Goal: Task Accomplishment & Management: Use online tool/utility

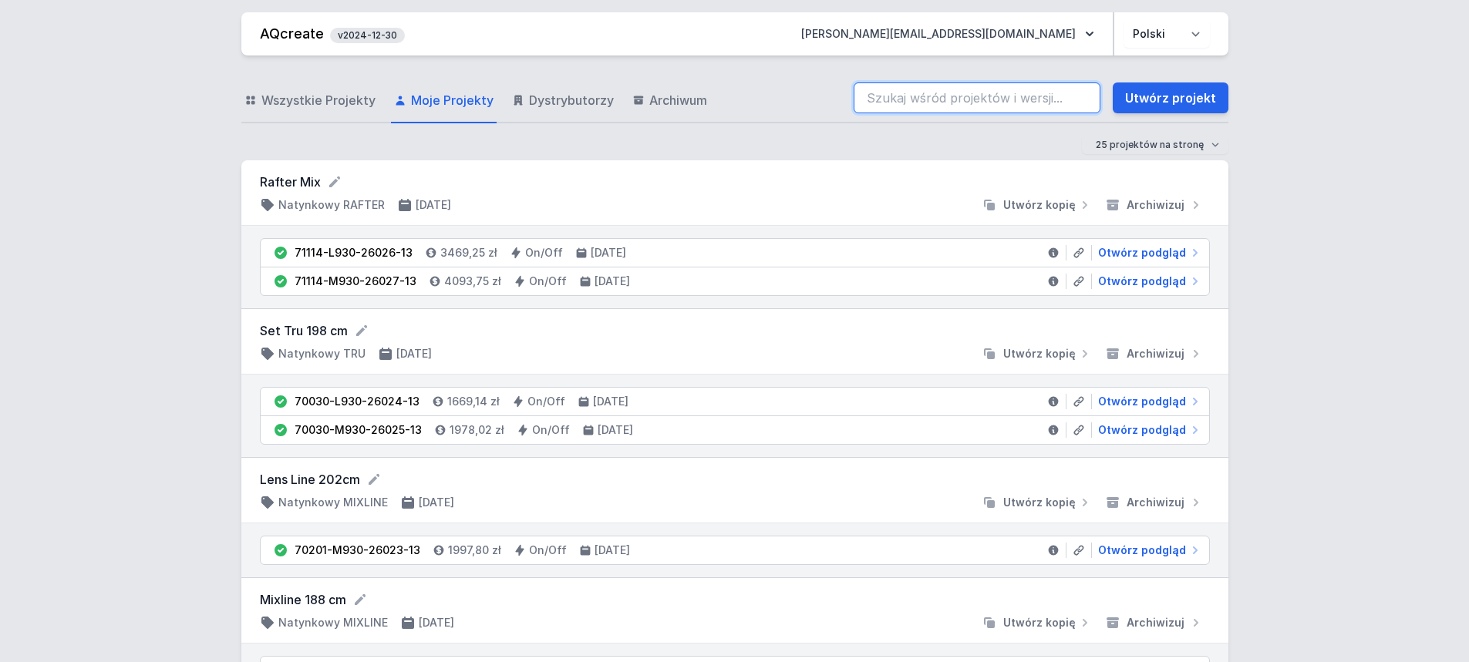
drag, startPoint x: 0, startPoint y: 0, endPoint x: 948, endPoint y: 96, distance: 953.3
click at [948, 96] on input "search" at bounding box center [977, 98] width 247 height 31
paste input "70201-M930-24974-12"
drag, startPoint x: 899, startPoint y: 95, endPoint x: 912, endPoint y: 95, distance: 13.1
click at [899, 95] on input "70201-M930-24974-12" at bounding box center [977, 98] width 247 height 31
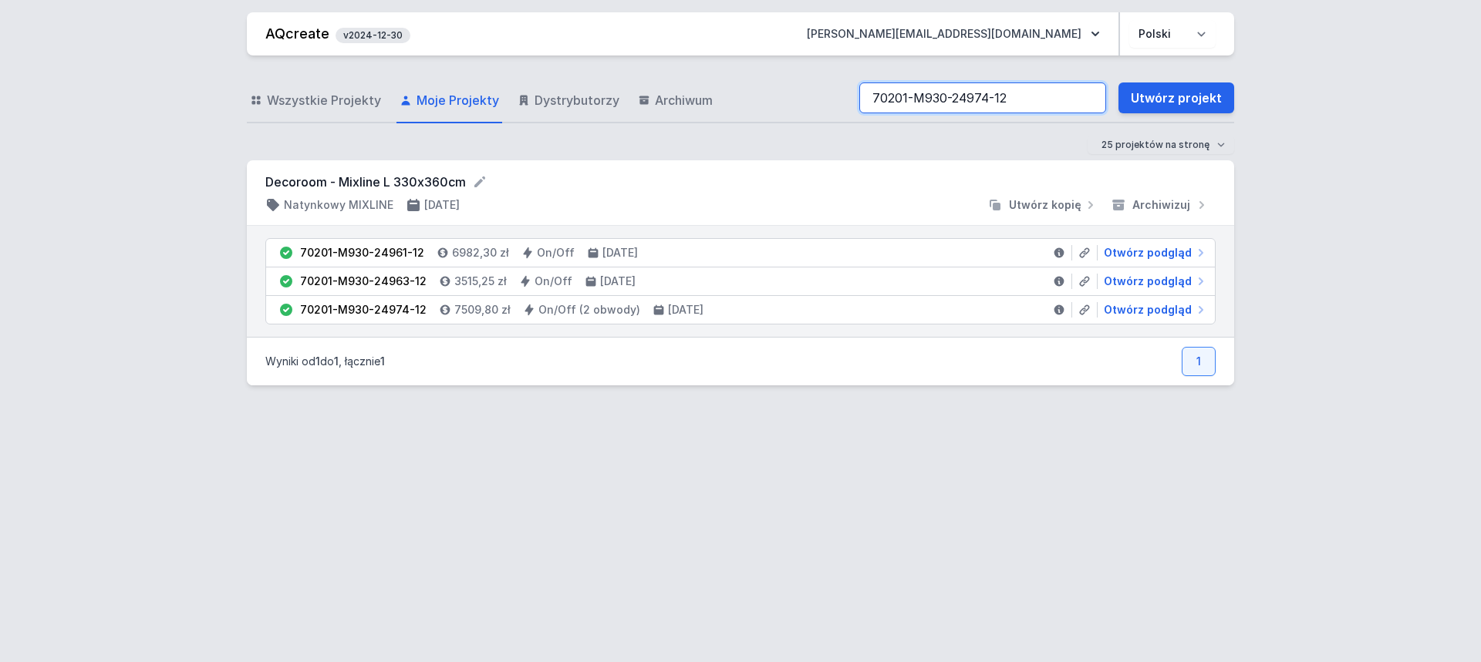
drag, startPoint x: 1017, startPoint y: 96, endPoint x: 780, endPoint y: 69, distance: 238.2
click at [780, 69] on div "Wszystkie Projekty Moje Projekty Dystrybutorzy Archiwum 70201-M930-24974-12 Utw…" at bounding box center [740, 353] width 987 height 595
paste input "63"
type input "70201-M930-24963-12"
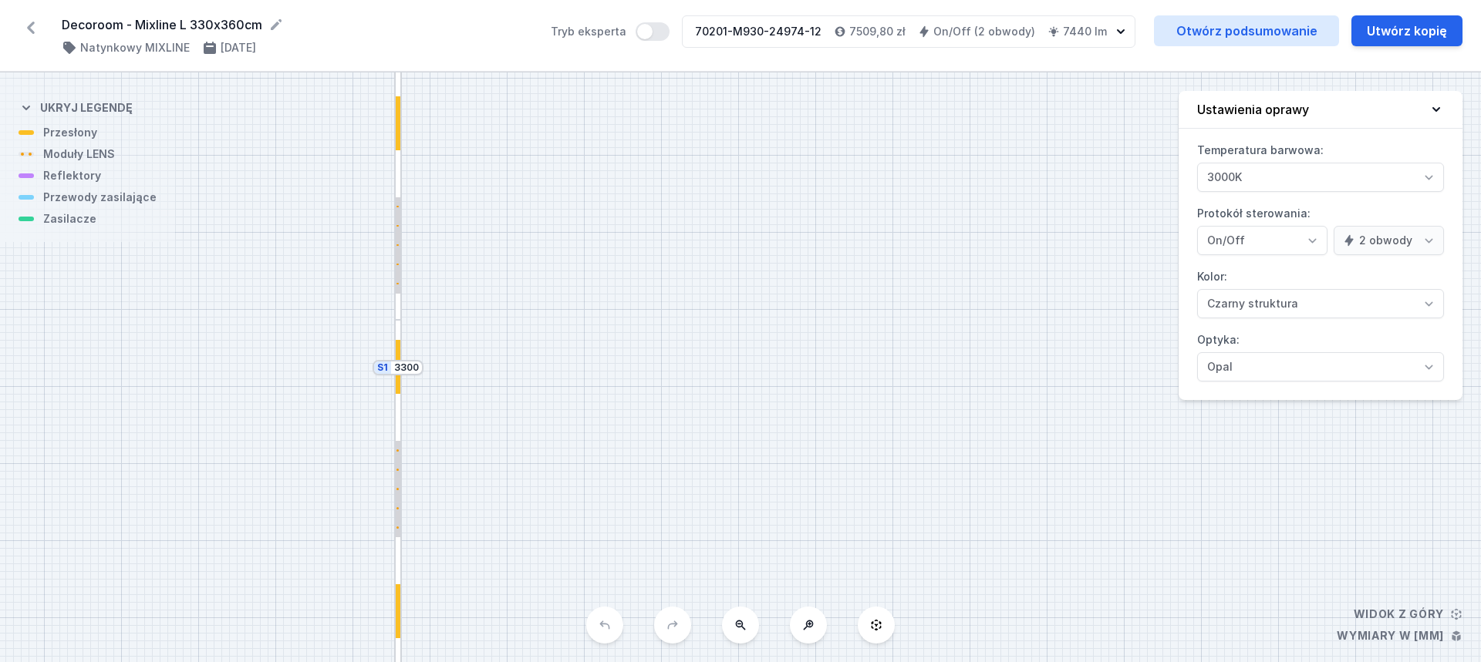
select select "true"
select select "2"
click at [1242, 33] on link "Otwórz podsumowanie" at bounding box center [1246, 30] width 185 height 31
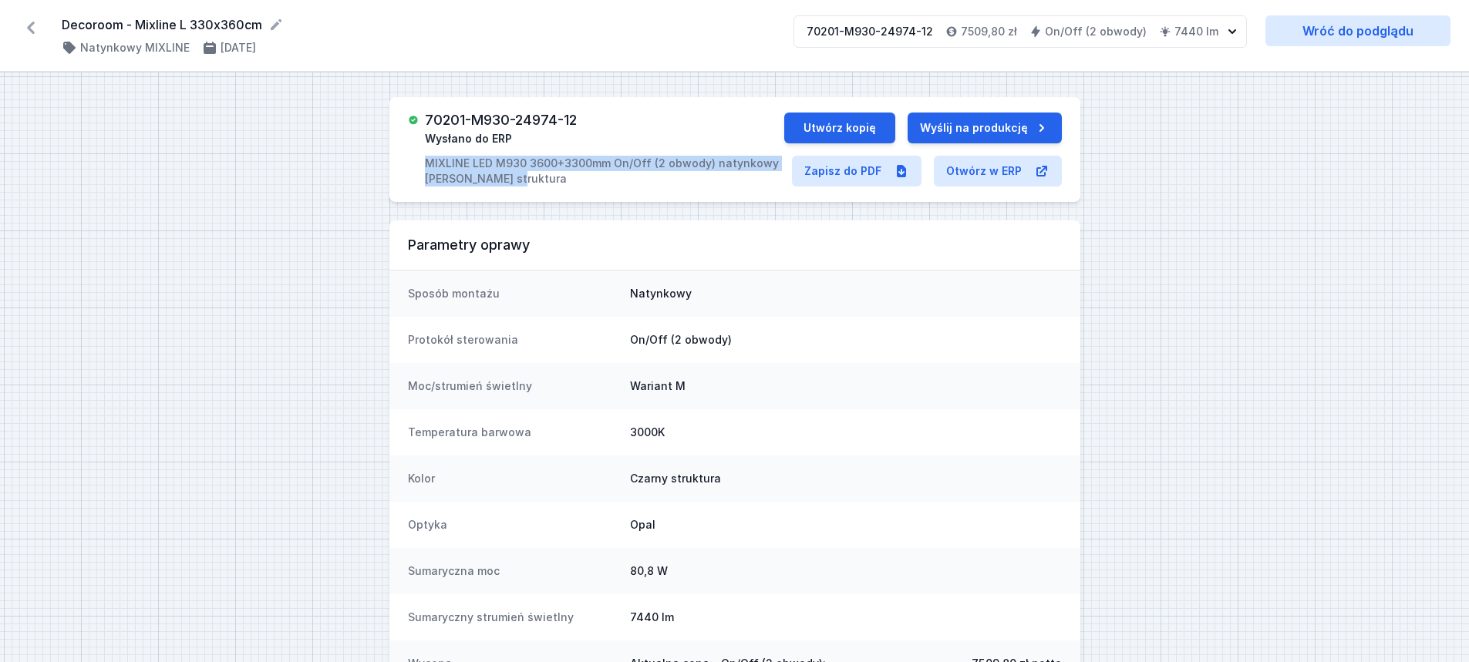
drag, startPoint x: 423, startPoint y: 160, endPoint x: 522, endPoint y: 186, distance: 101.9
click at [522, 186] on div "70201-M930-24974-12 Wysłano do ERP MIXLINE LED M930 3600+3300mm On/Off (2 obwod…" at bounding box center [596, 150] width 376 height 74
copy p "MIXLINE LED M930 3600+3300mm On/Off (2 obwody) natynkowy [PERSON_NAME] struktura"
click at [852, 170] on link "Zapisz do PDF" at bounding box center [857, 171] width 130 height 31
drag, startPoint x: 430, startPoint y: 163, endPoint x: 480, endPoint y: 180, distance: 53.2
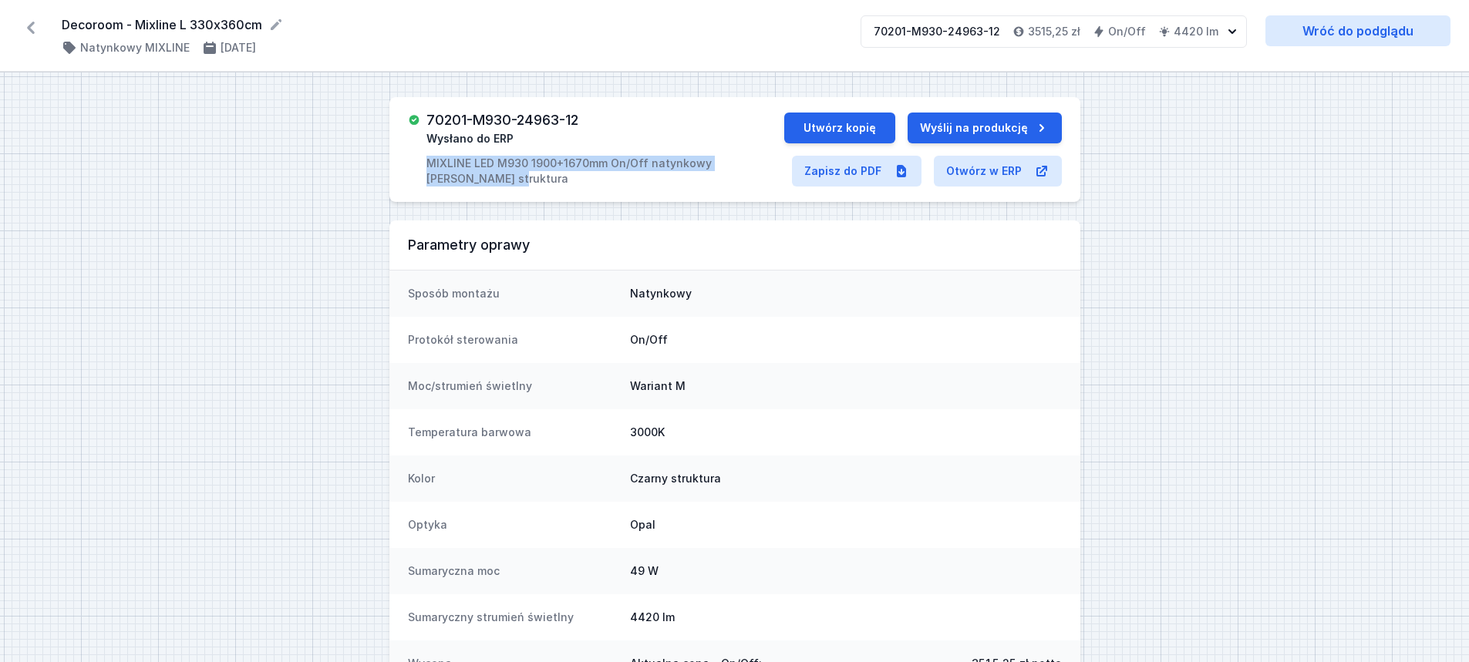
click at [480, 180] on p "MIXLINE LED M930 1900+1670mm On/Off natynkowy [PERSON_NAME] struktura" at bounding box center [604, 171] width 357 height 31
copy p "MIXLINE LED M930 1900+1670mm On/Off natynkowy [PERSON_NAME] struktura"
click at [851, 174] on link "Zapisz do PDF" at bounding box center [857, 171] width 130 height 31
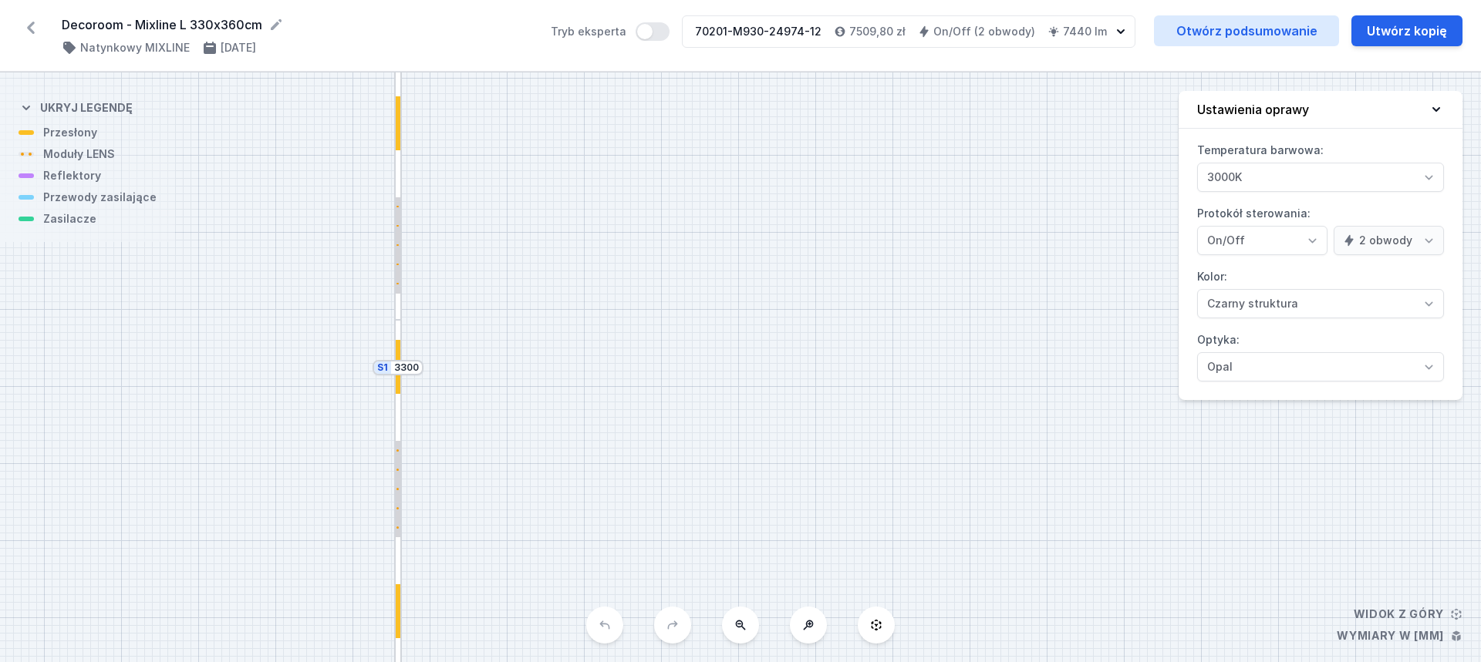
select select "true"
select select "2"
click at [400, 253] on div at bounding box center [398, 184] width 8 height 271
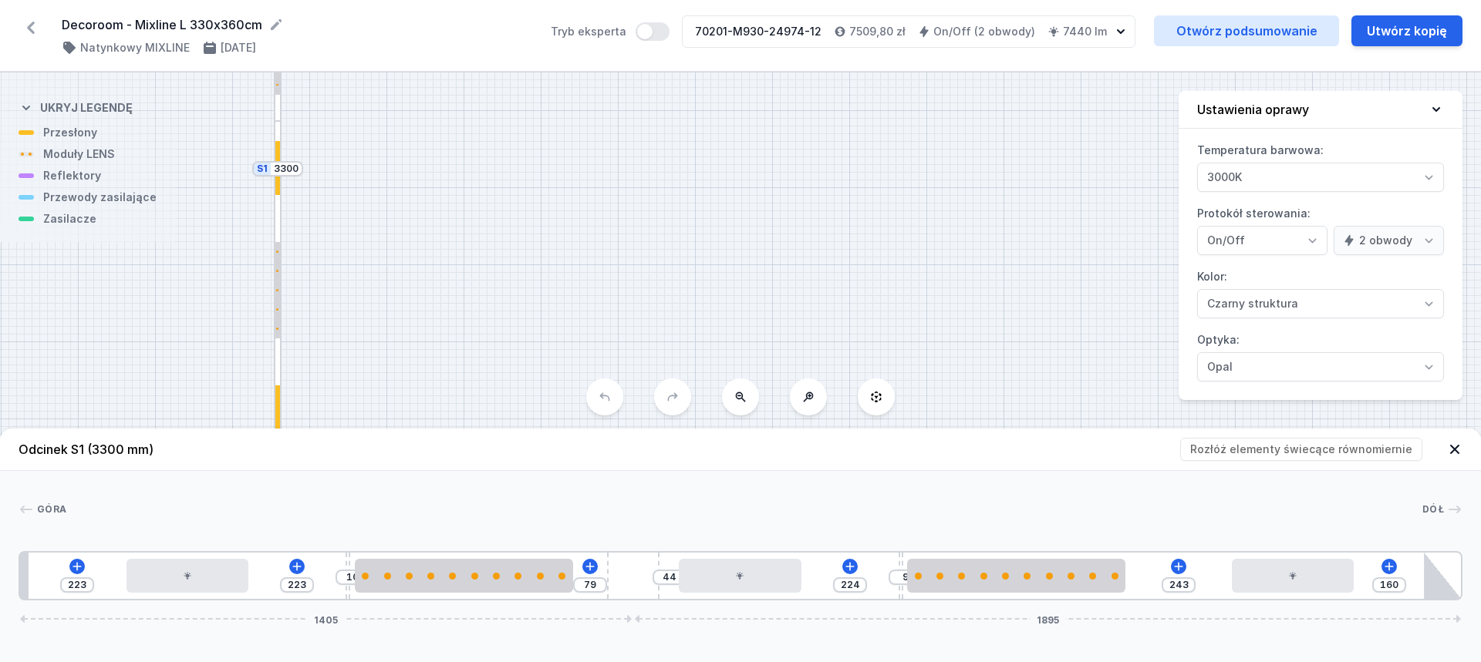
drag, startPoint x: 620, startPoint y: 243, endPoint x: 500, endPoint y: 44, distance: 232.5
click at [500, 44] on div "Decoroom - Mixline L 330x360cm ( 10831 /v 3 ) Natynkowy MIXLINE 16.06.2025 Tryb…" at bounding box center [740, 331] width 1481 height 662
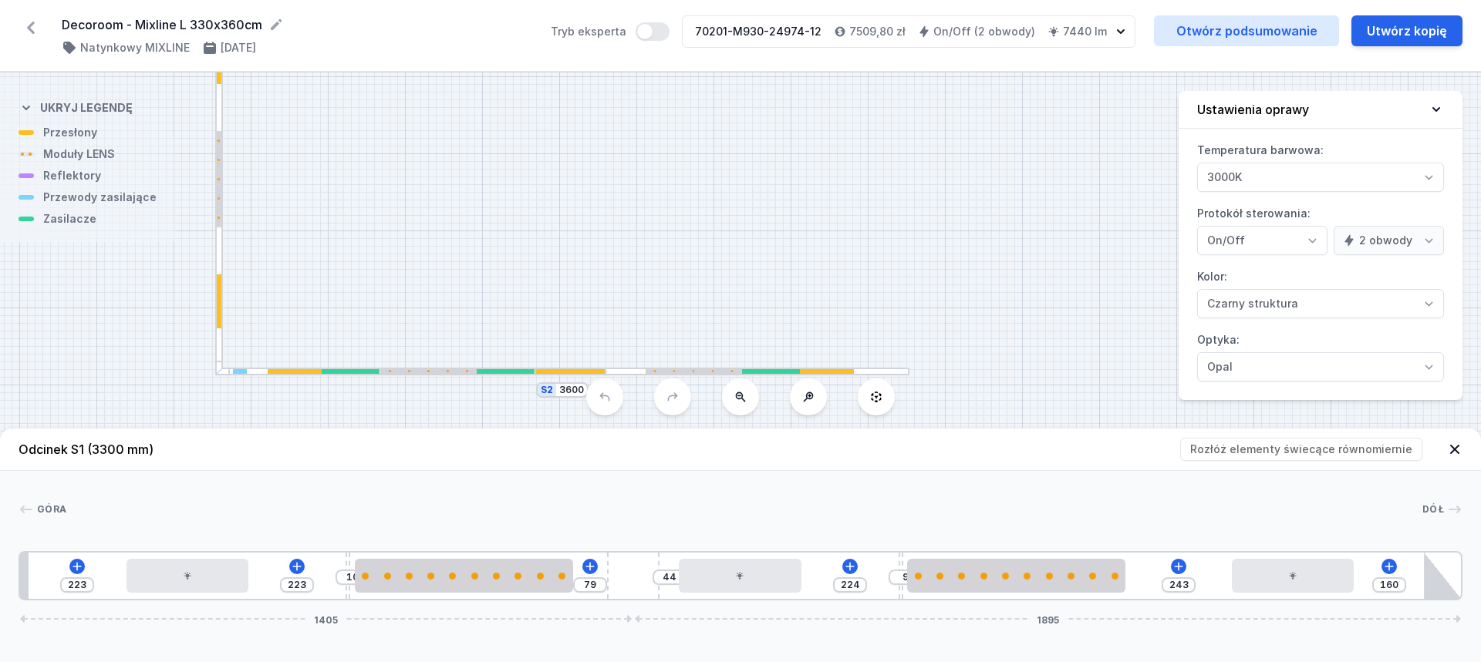
drag, startPoint x: 558, startPoint y: 351, endPoint x: 457, endPoint y: 126, distance: 246.5
click at [457, 124] on div "S2 3600 S1 3300" at bounding box center [740, 367] width 1481 height 590
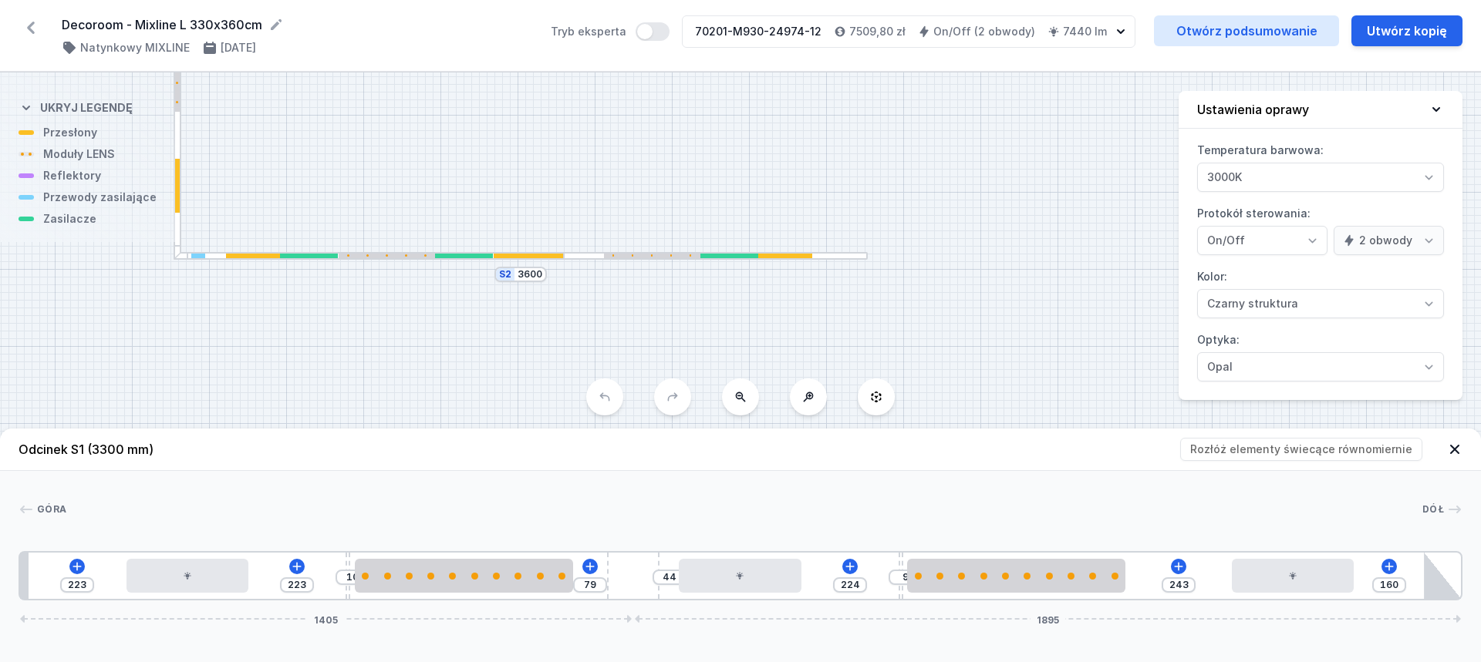
click at [510, 254] on div at bounding box center [529, 256] width 71 height 5
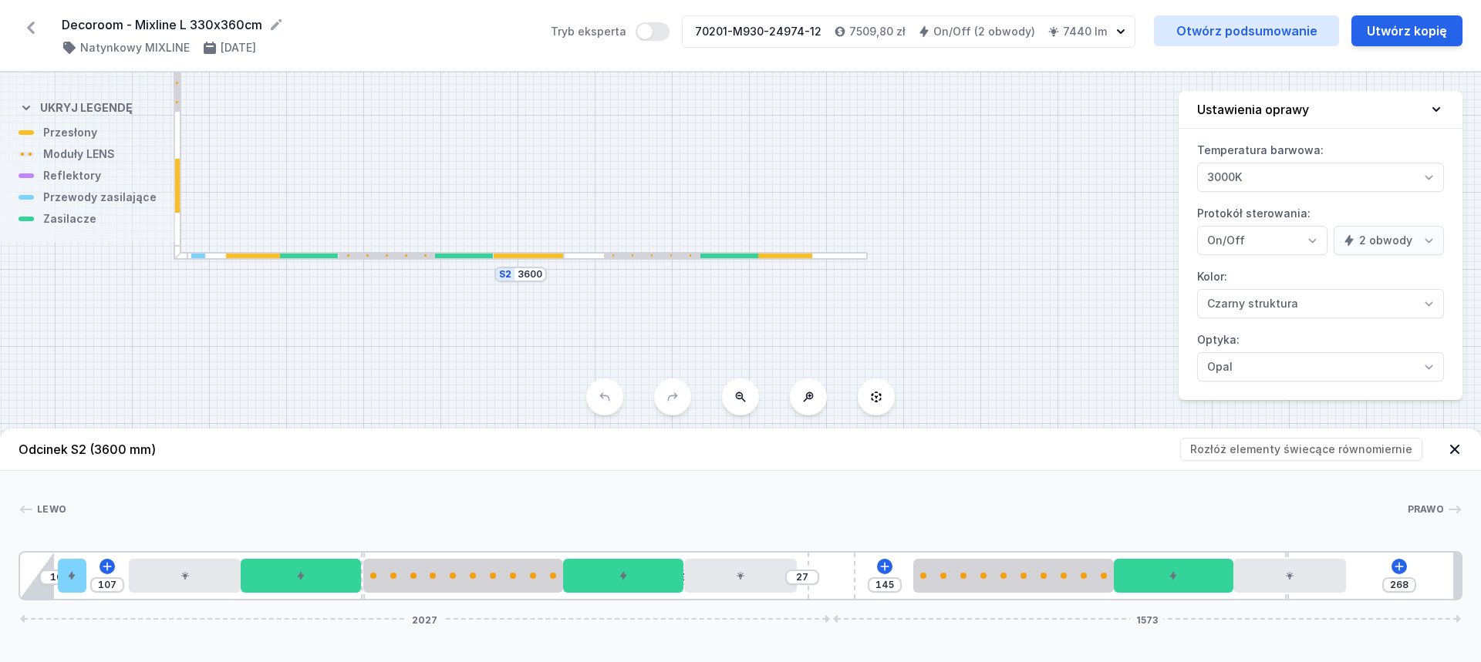
click at [177, 225] on div at bounding box center [178, 77] width 8 height 366
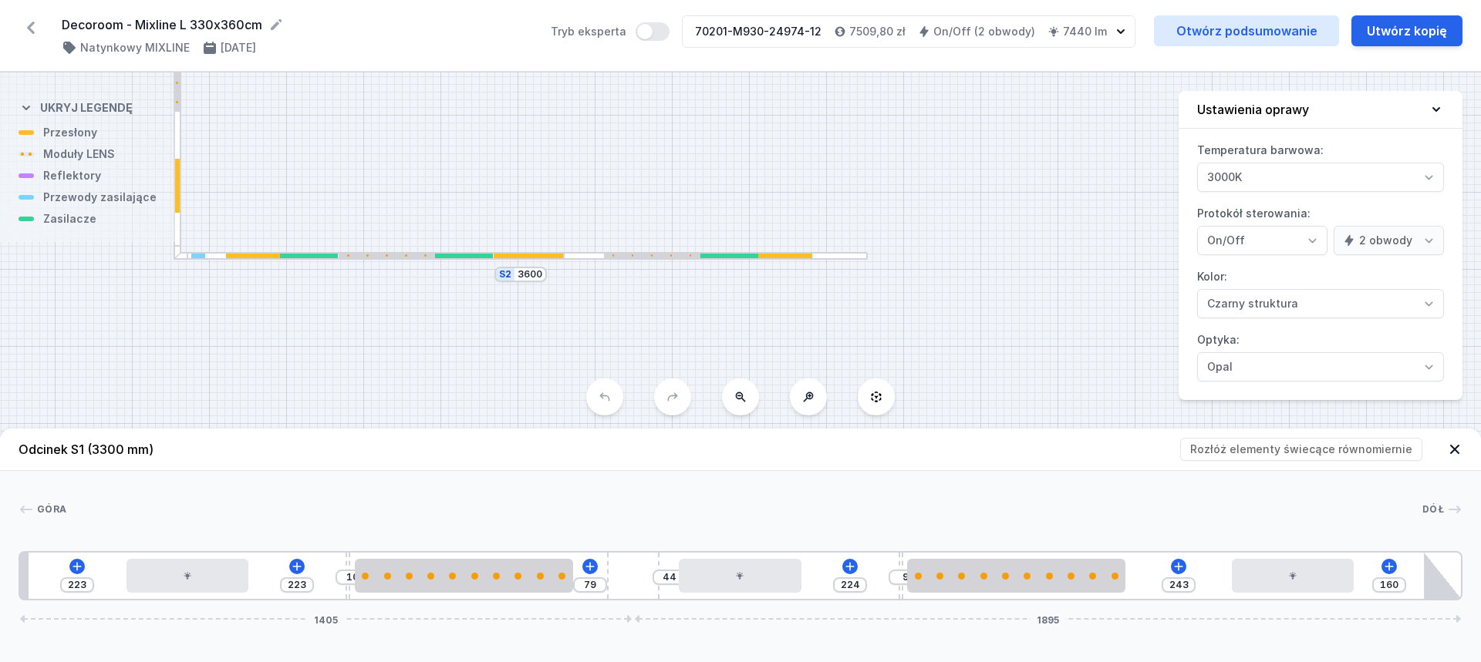
click at [409, 256] on div at bounding box center [387, 256] width 96 height 5
type input "268"
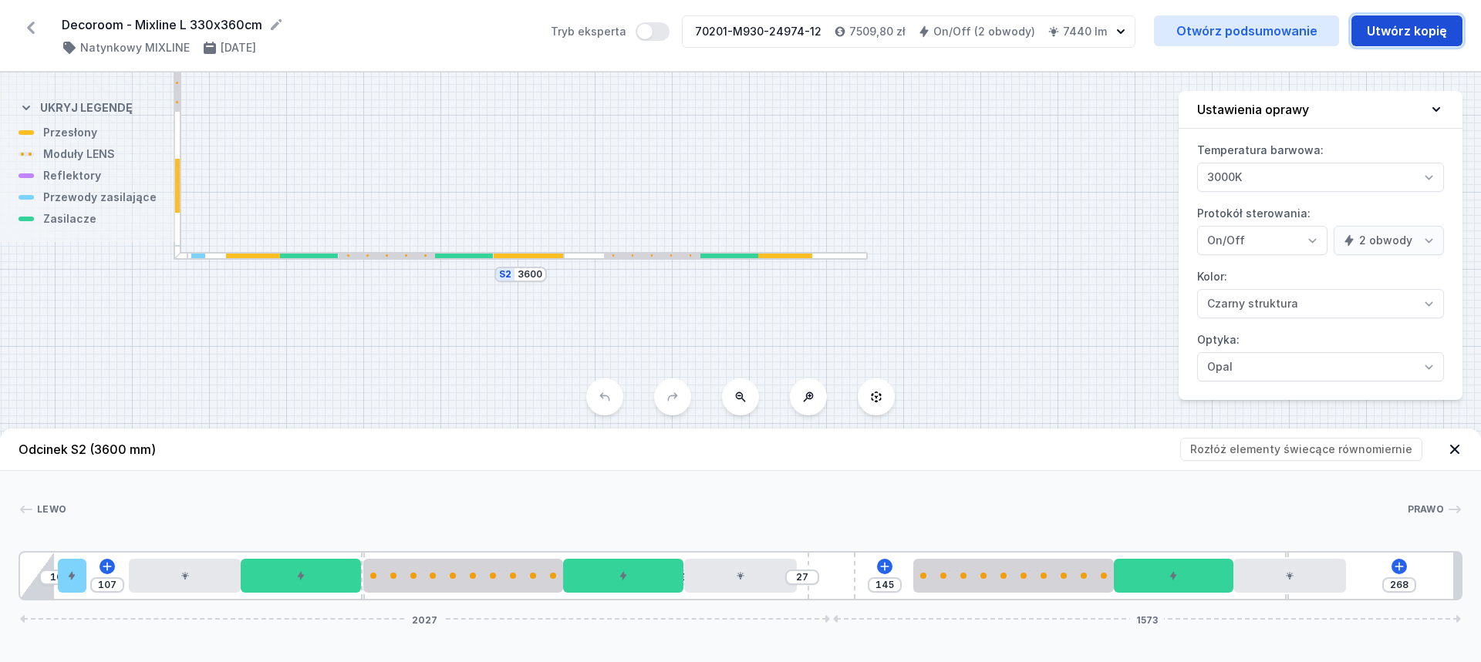
click at [1400, 33] on button "Utwórz kopię" at bounding box center [1406, 30] width 111 height 31
select select "true"
select select "2"
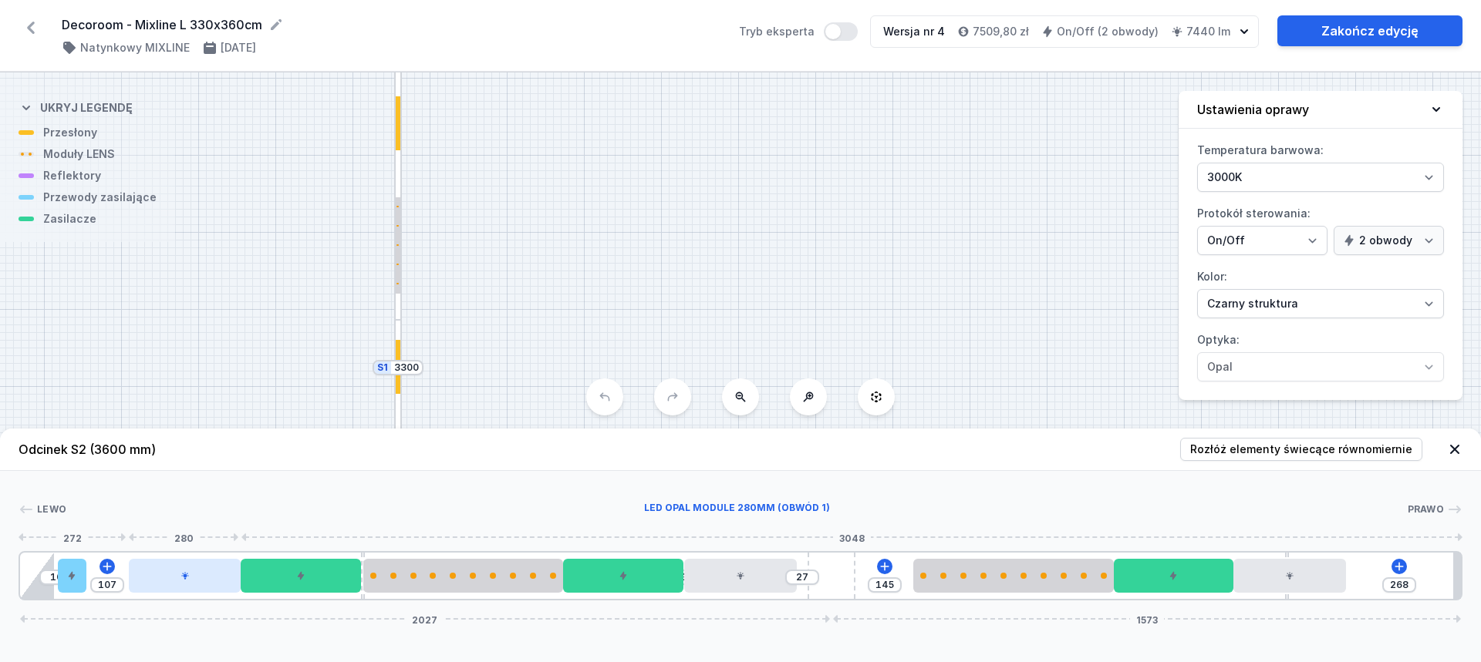
click at [200, 578] on div at bounding box center [185, 576] width 112 height 34
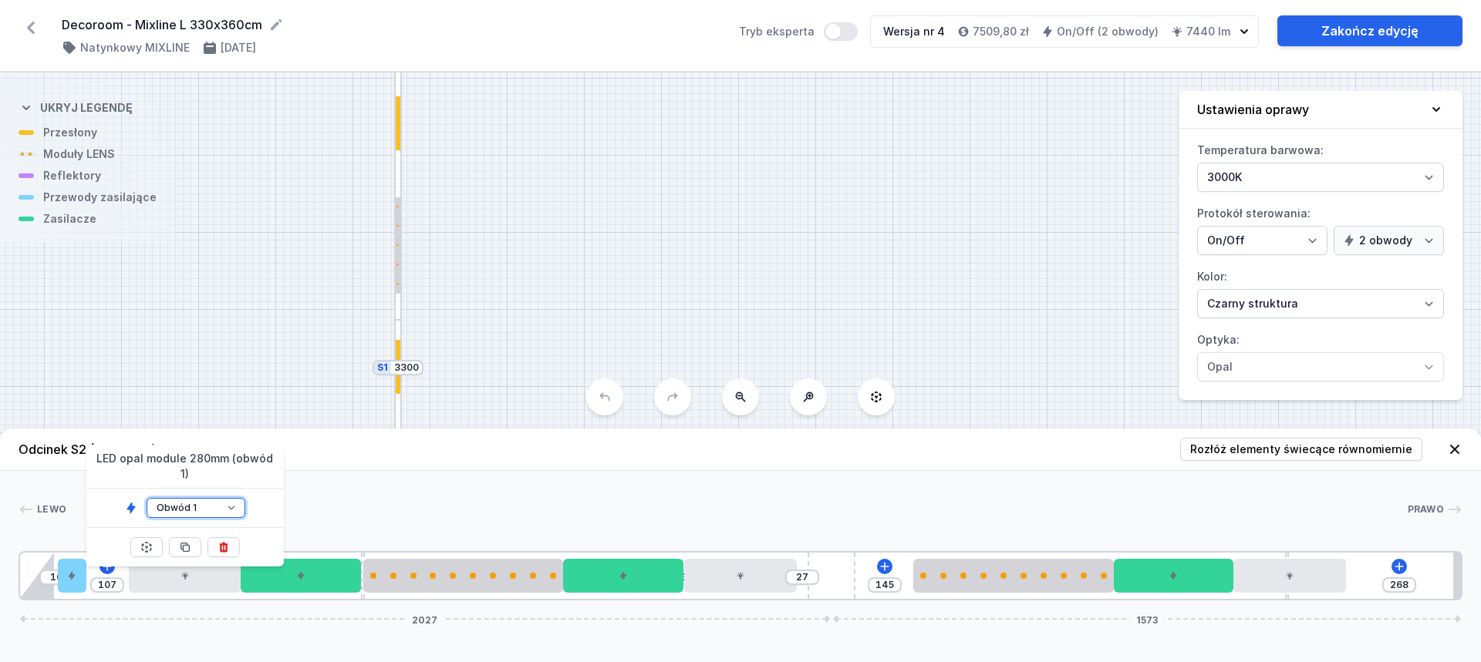
click at [201, 498] on select "Obwód 1 Obwód 2" at bounding box center [196, 508] width 99 height 20
select select "2"
click at [147, 498] on select "Obwód 1 Obwód 2" at bounding box center [196, 508] width 99 height 20
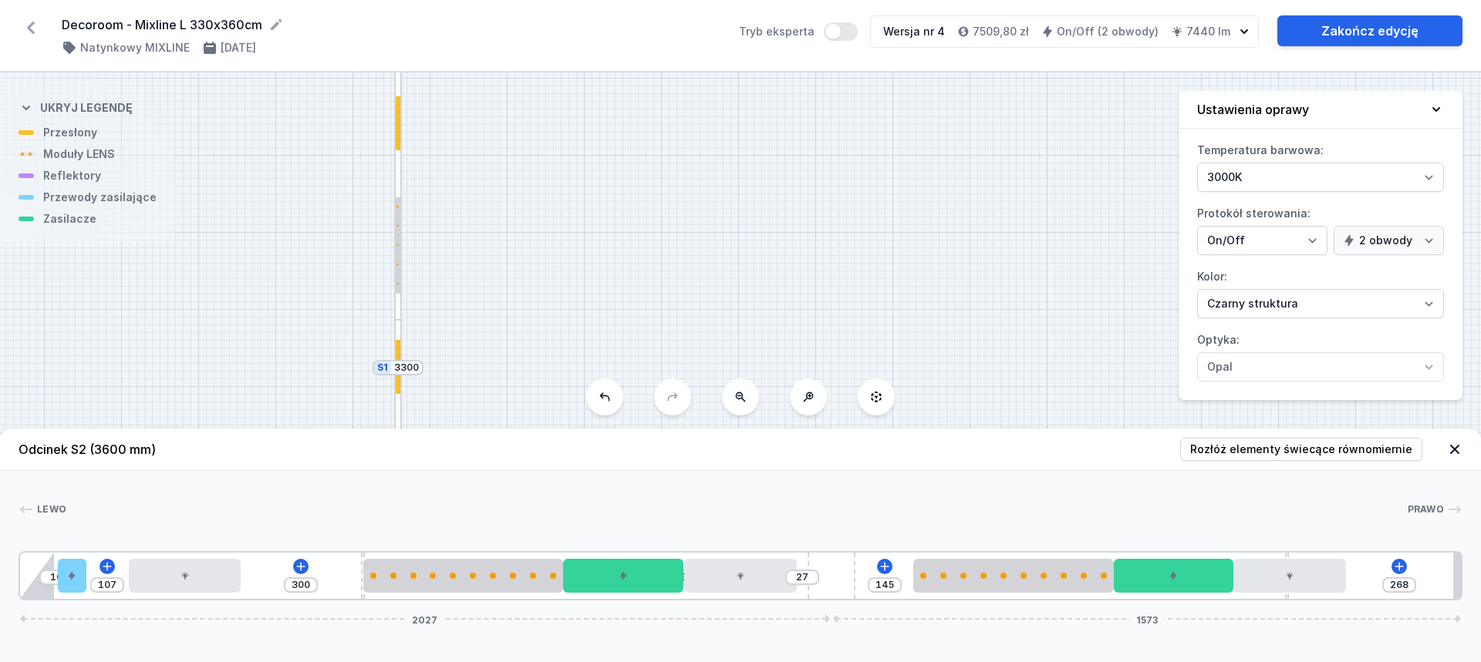
click at [409, 515] on div at bounding box center [736, 509] width 1340 height 15
click at [1374, 32] on link "Zakończ edycję" at bounding box center [1369, 30] width 185 height 31
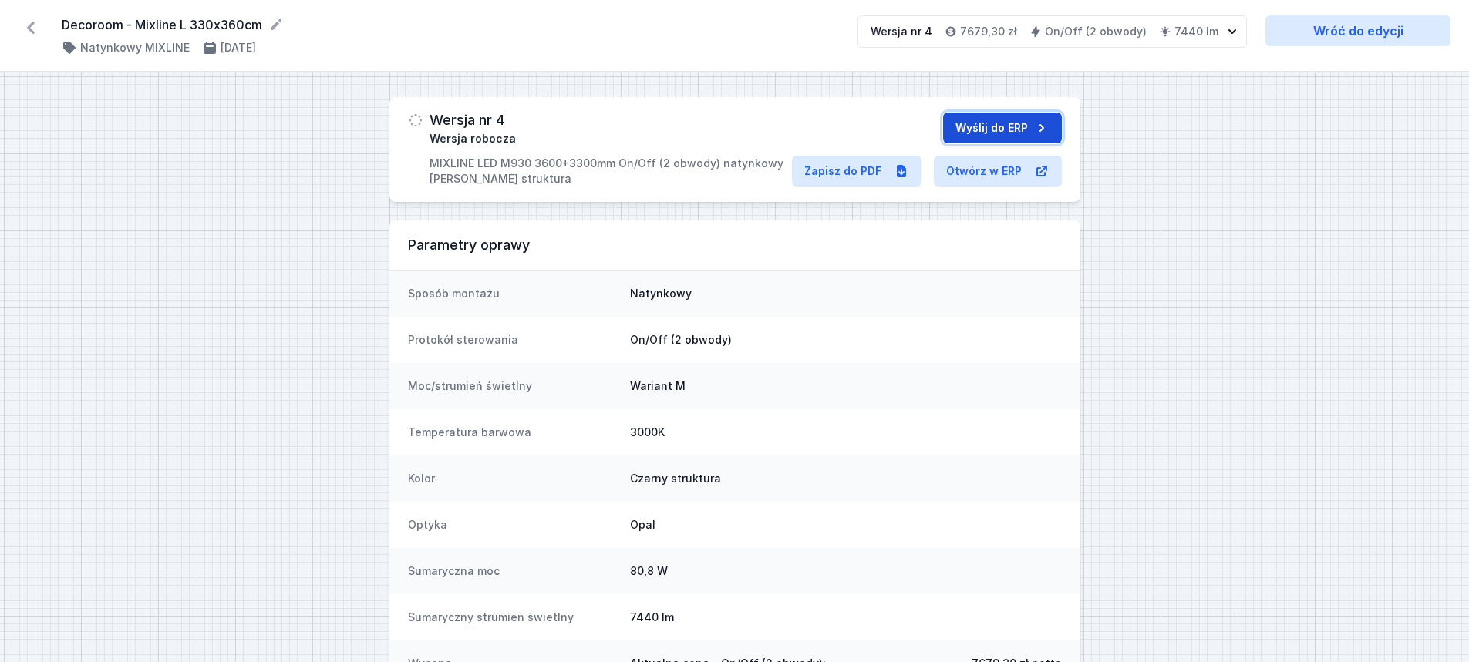
click at [986, 119] on button "Wyślij do ERP" at bounding box center [1002, 128] width 119 height 31
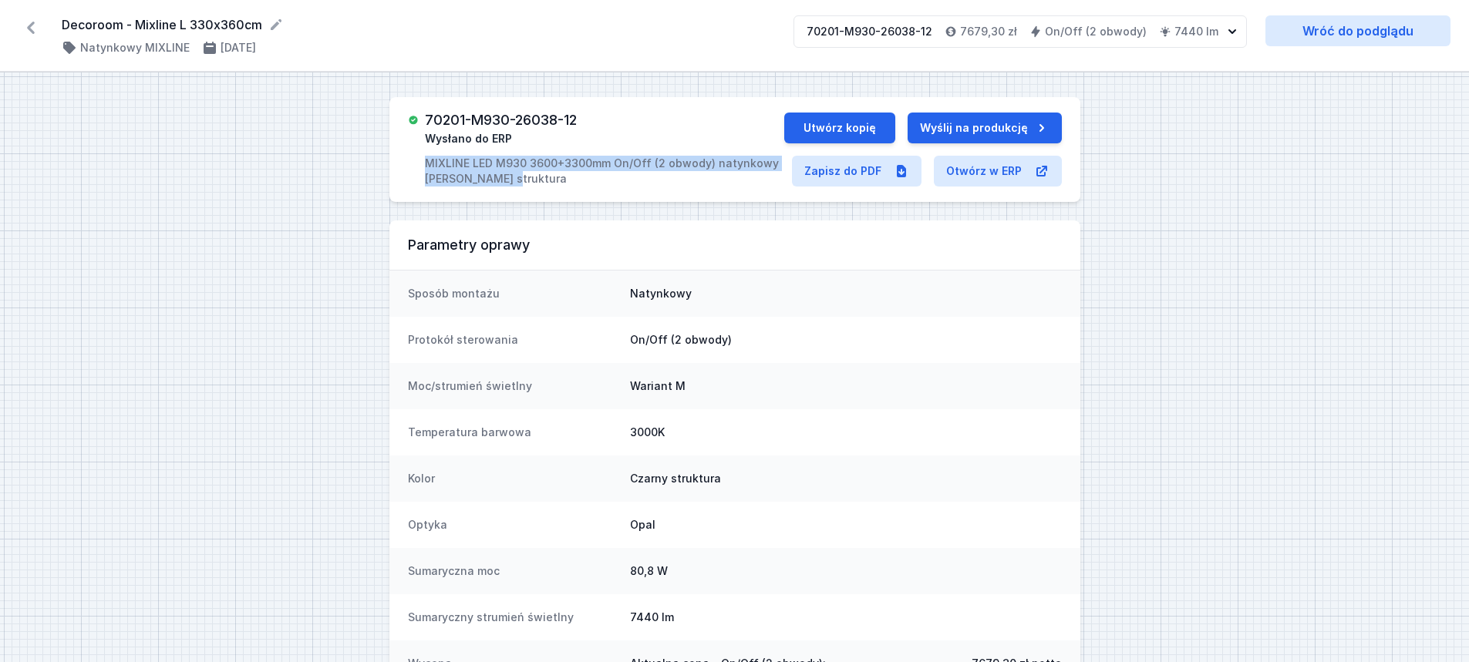
drag, startPoint x: 430, startPoint y: 162, endPoint x: 507, endPoint y: 174, distance: 78.0
click at [507, 174] on p "MIXLINE LED M930 3600+3300mm On/Off (2 obwody) natynkowy czarny struktura" at bounding box center [604, 171] width 359 height 31
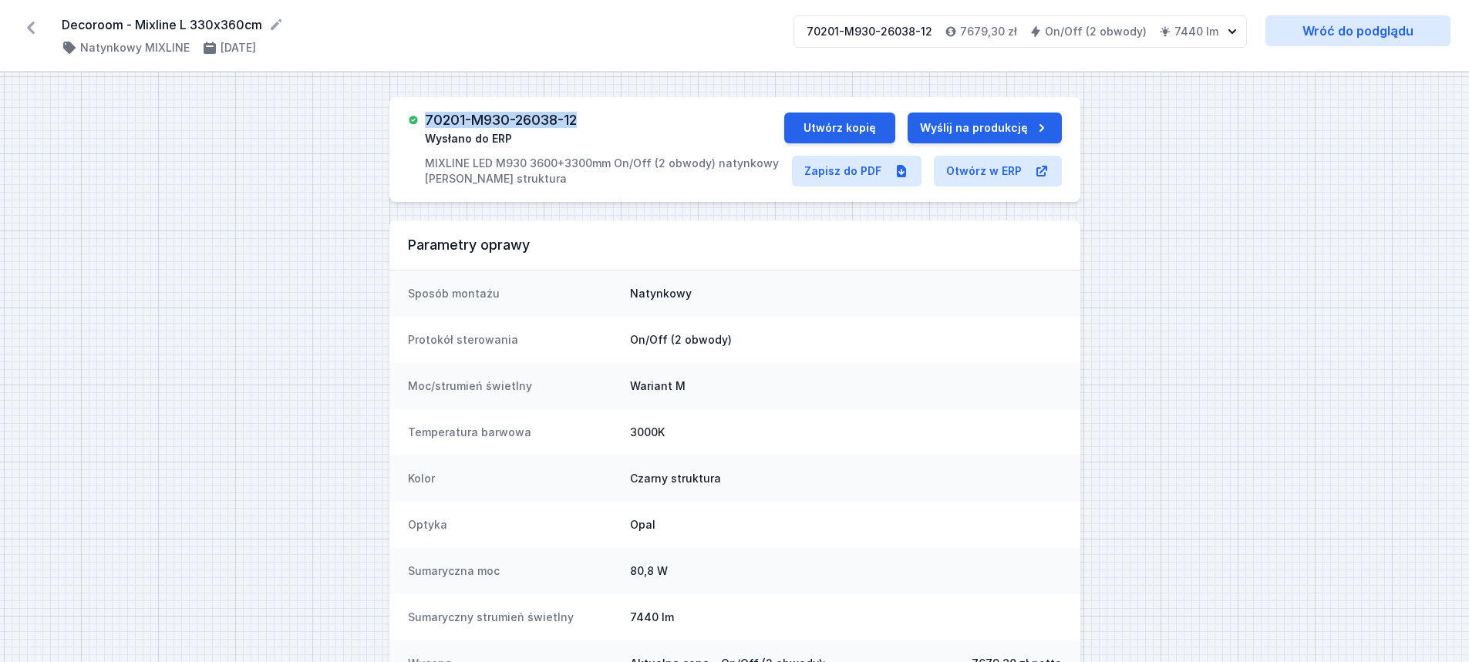
drag, startPoint x: 430, startPoint y: 120, endPoint x: 581, endPoint y: 106, distance: 151.8
click at [581, 106] on div "70201-M930-26038-12 Wysłano do ERP MIXLINE LED M930 3600+3300mm On/Off (2 obwod…" at bounding box center [734, 149] width 691 height 105
copy h3 "70201-M930-26038-12"
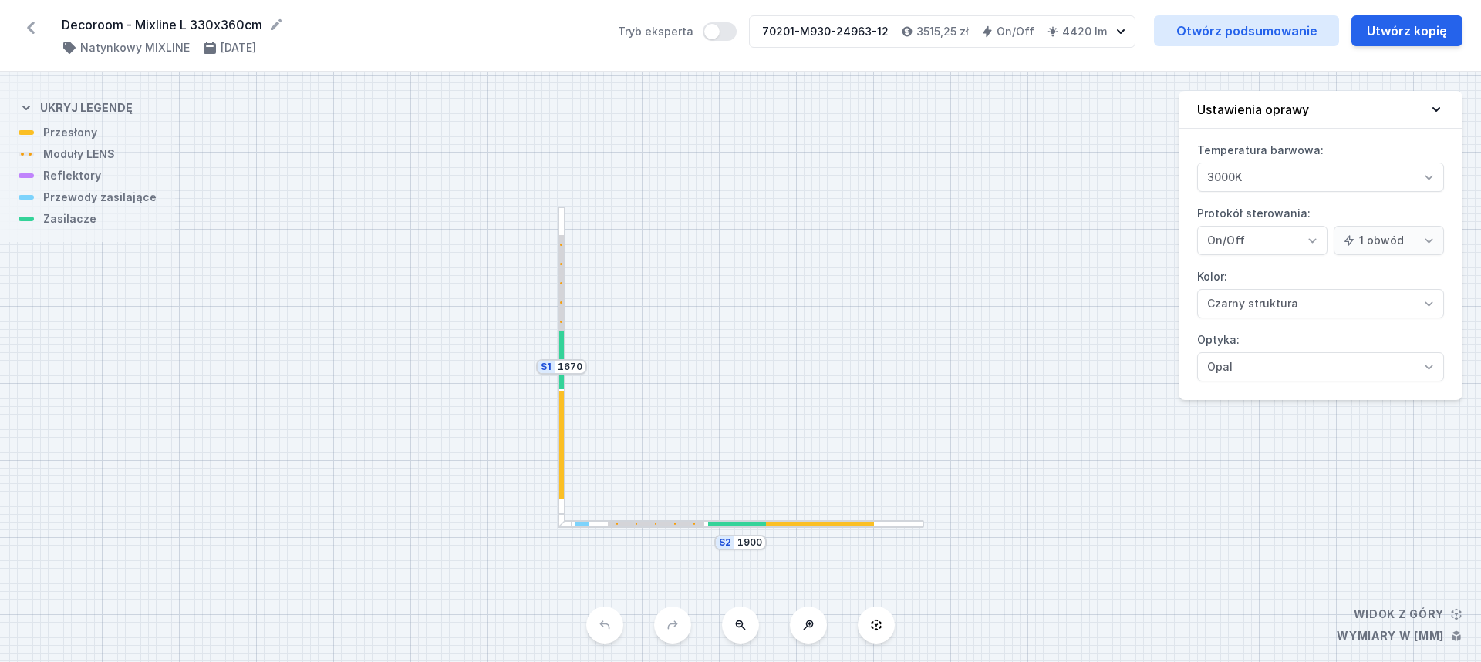
select select "2"
click at [561, 349] on div at bounding box center [561, 361] width 5 height 58
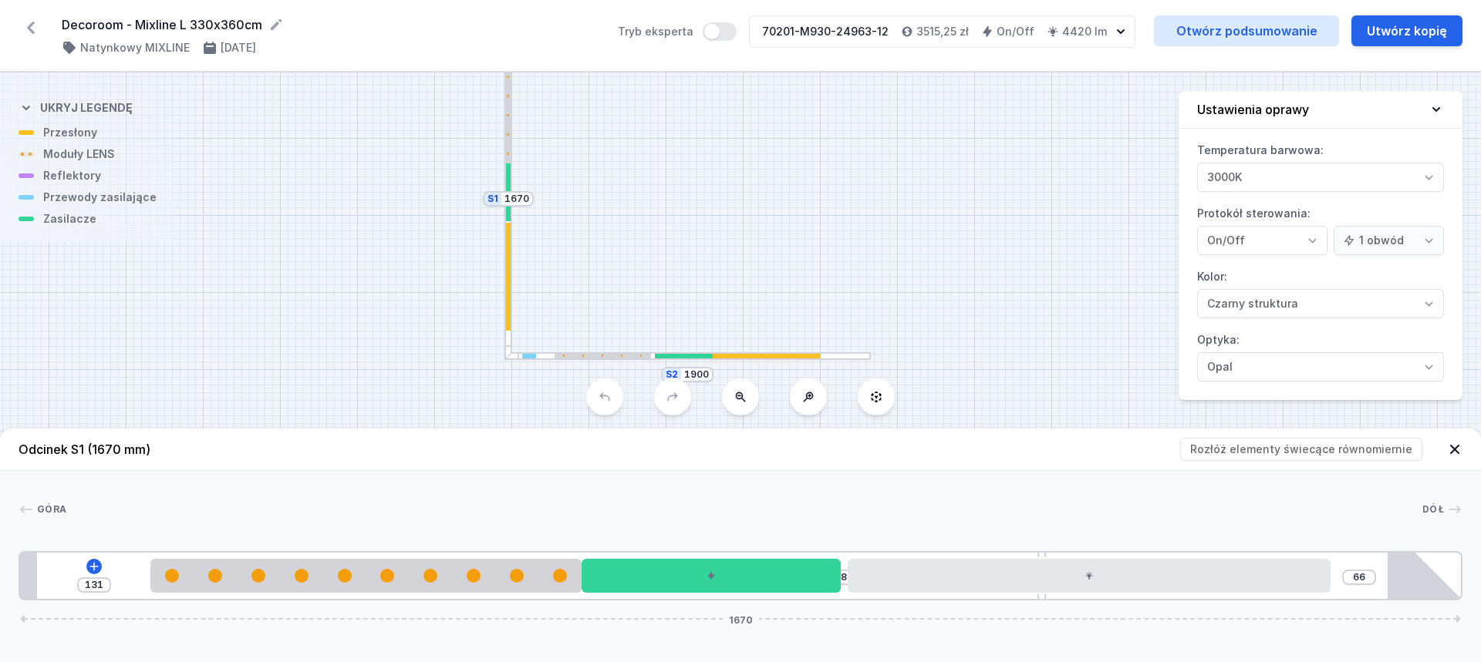
drag, startPoint x: 669, startPoint y: 304, endPoint x: 598, endPoint y: 42, distance: 271.4
click at [598, 42] on div "Decoroom - Mixline L 330x360cm ( 10831 /v 2 ) Natynkowy MIXLINE 16.06.2025 Tryb…" at bounding box center [740, 331] width 1481 height 662
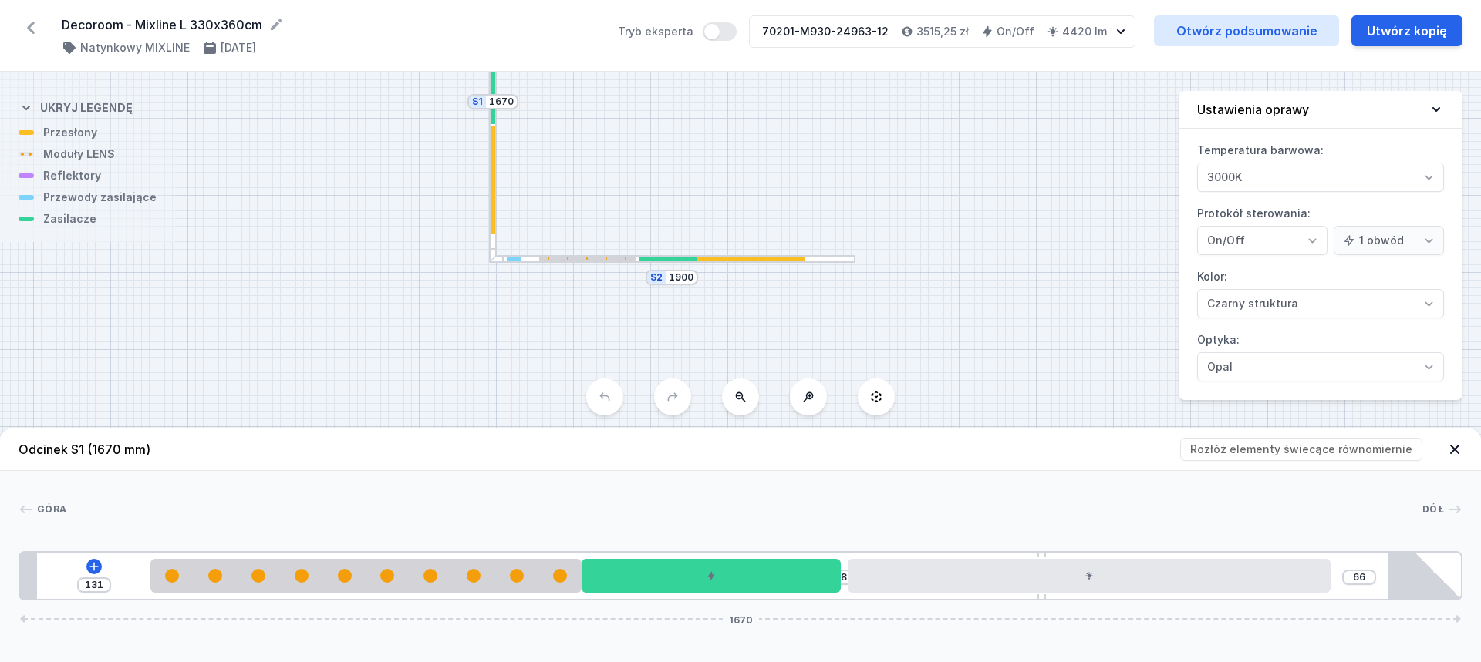
click at [666, 261] on div at bounding box center [668, 259] width 58 height 5
type input "240"
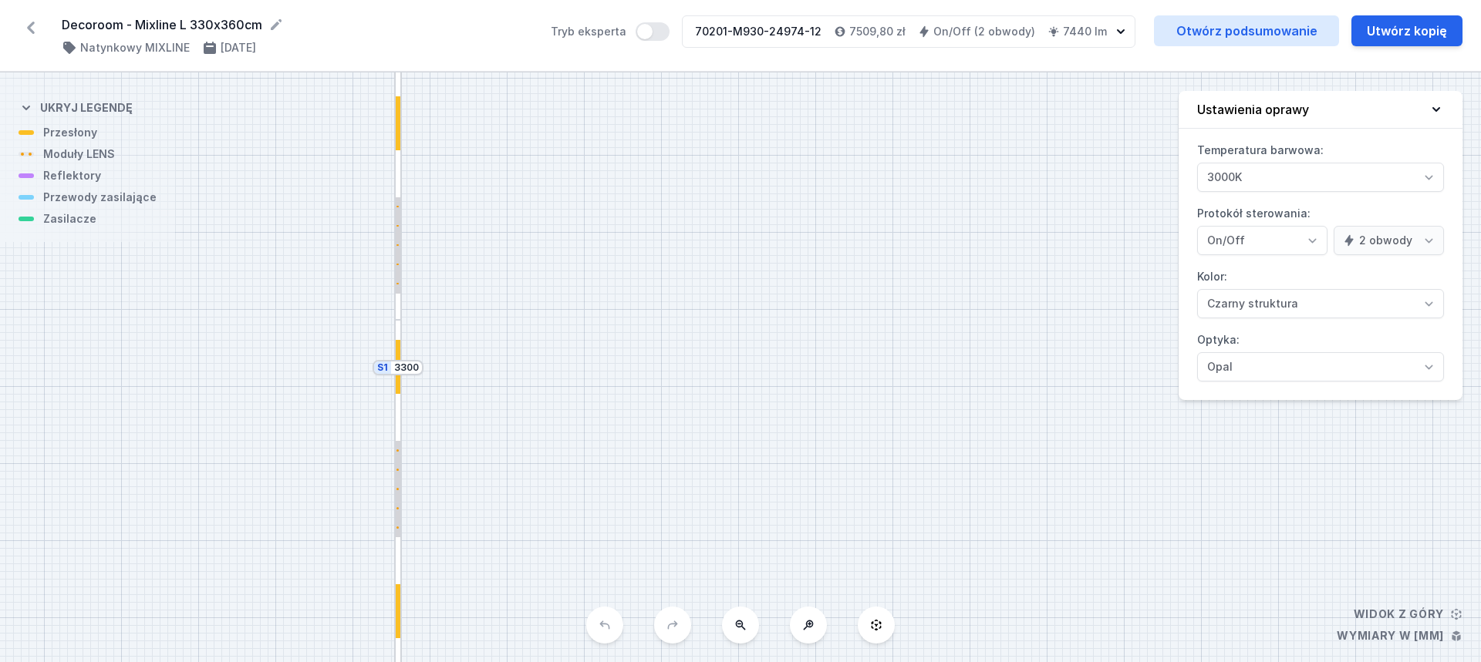
select select "true"
select select "2"
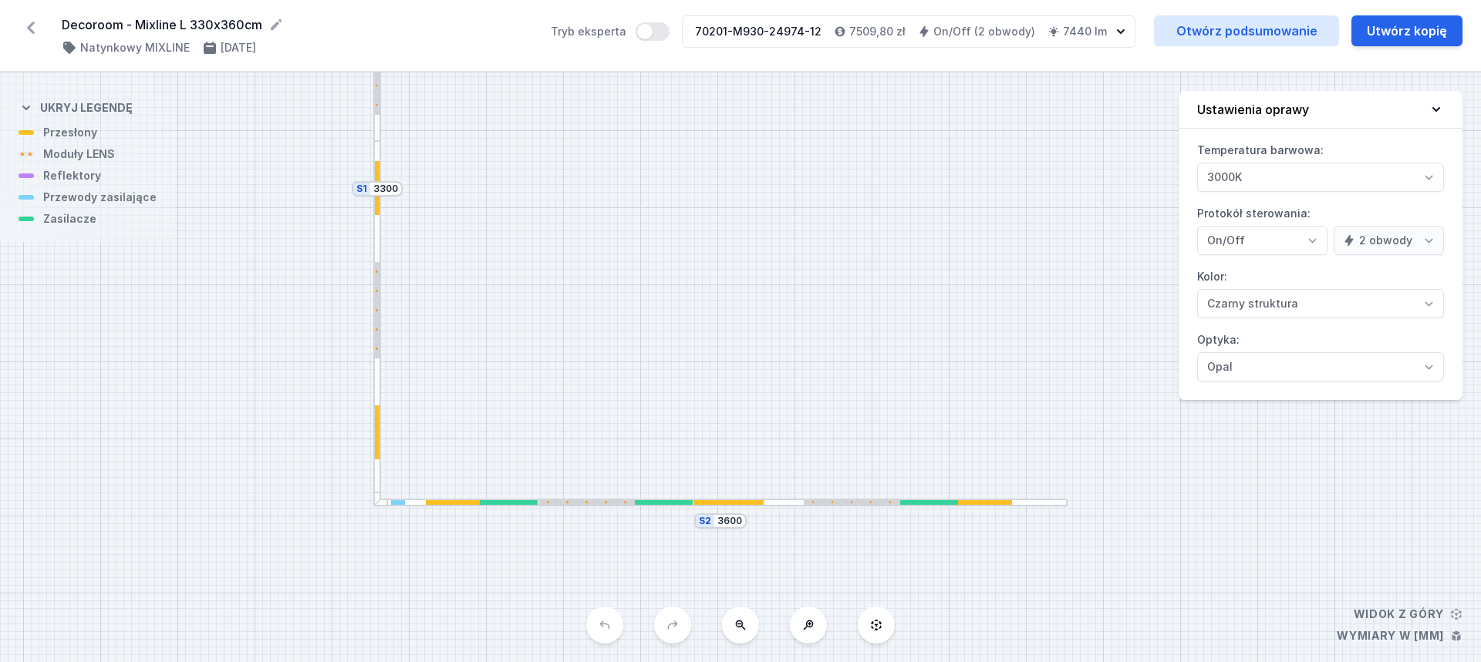
drag, startPoint x: 796, startPoint y: 430, endPoint x: 680, endPoint y: 145, distance: 307.9
click at [680, 145] on div "S2 3600 S1 3300" at bounding box center [740, 367] width 1481 height 590
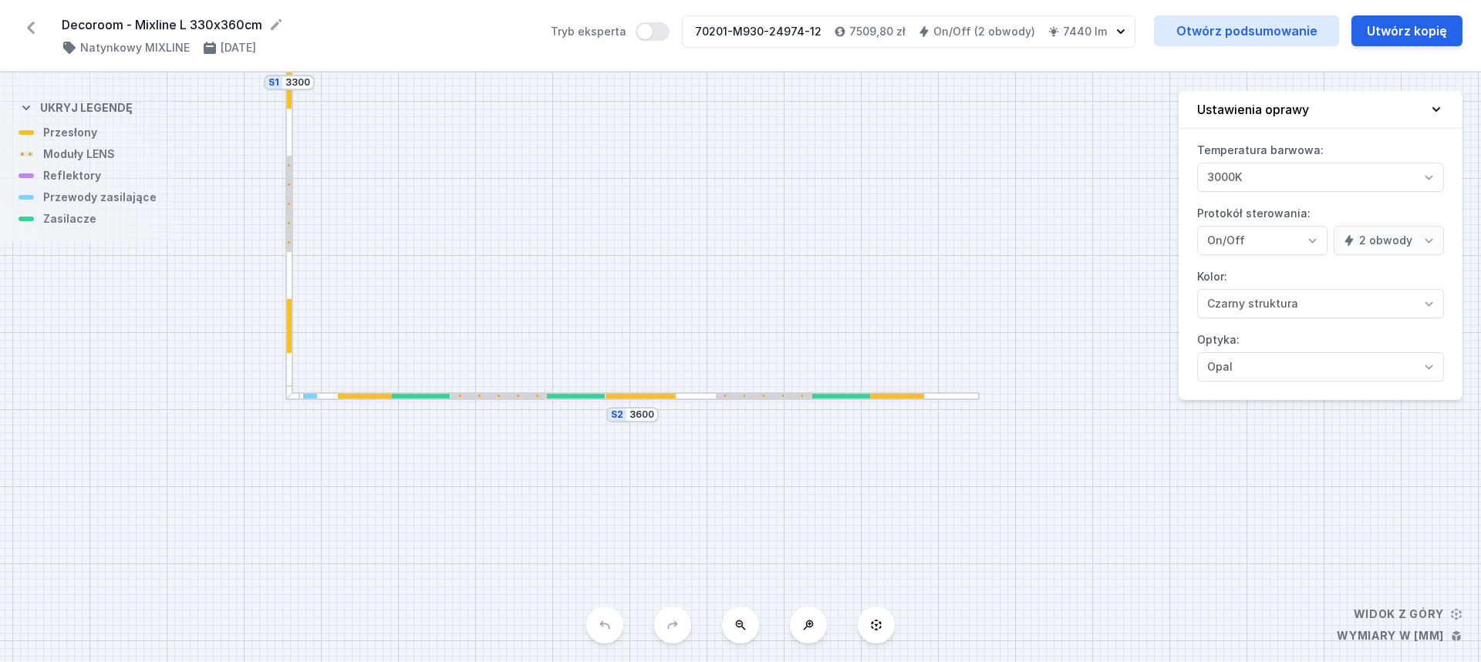
click at [696, 396] on div at bounding box center [827, 397] width 303 height 8
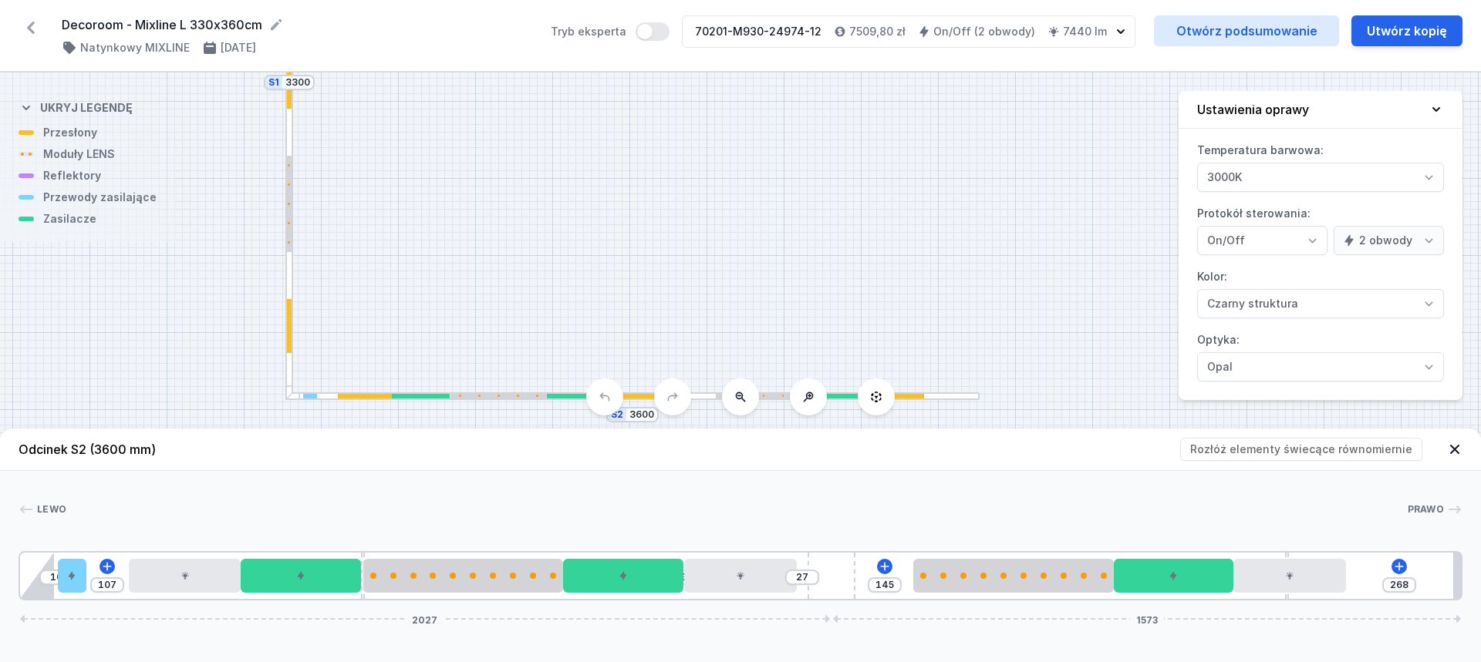
click at [291, 286] on div at bounding box center [289, 218] width 8 height 366
type input "160"
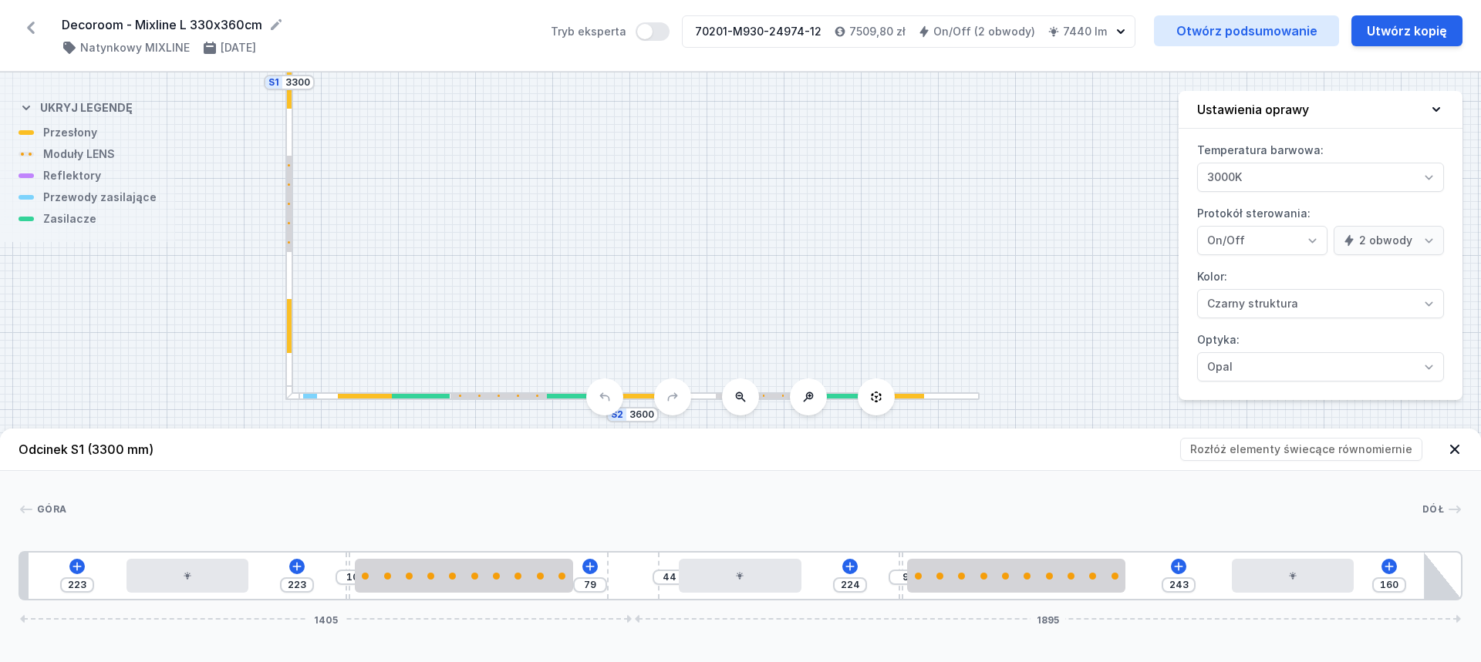
click at [975, 319] on div "S2 3600 S1 3300" at bounding box center [740, 367] width 1481 height 590
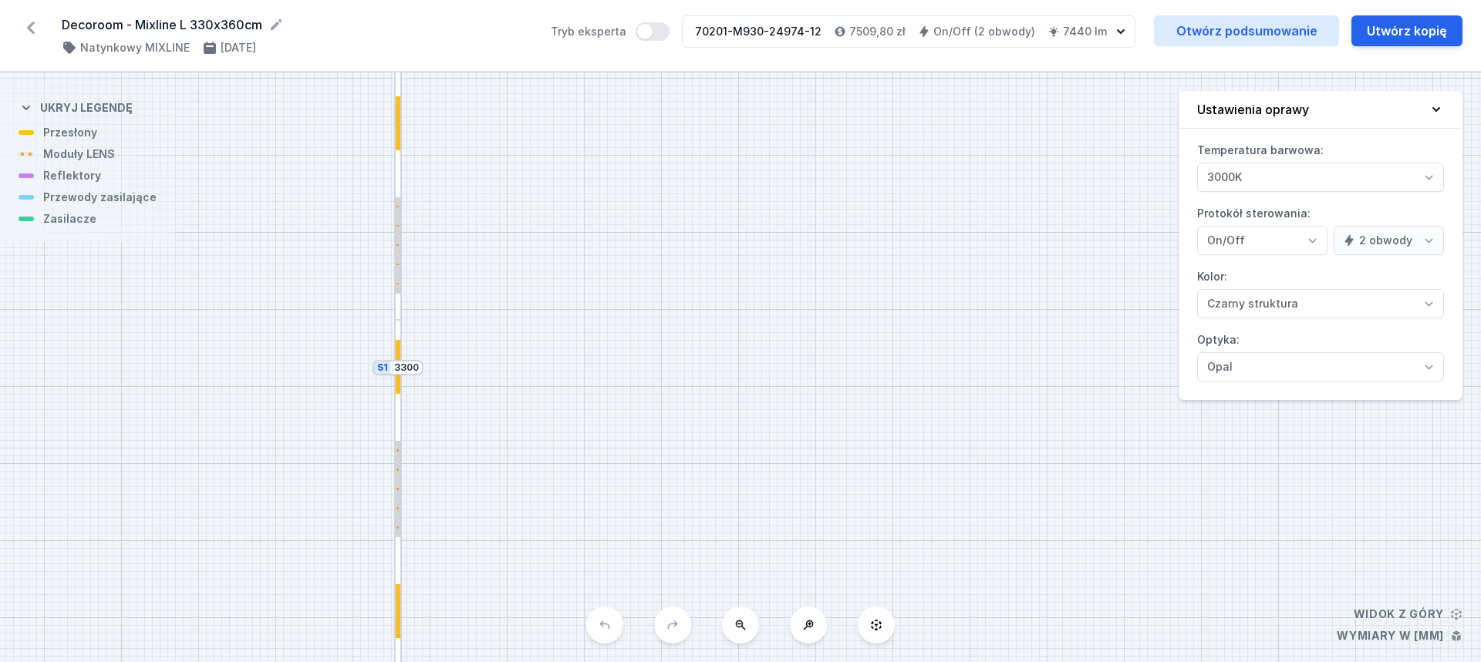
select select "true"
select select "2"
click at [399, 333] on div at bounding box center [398, 503] width 8 height 366
